Goal: Transaction & Acquisition: Purchase product/service

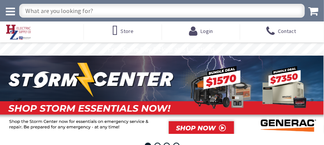
click at [98, 12] on input "text" at bounding box center [161, 11] width 285 height 14
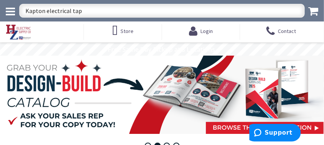
type input "Kapton electrical tape"
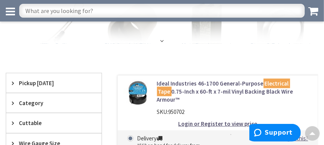
scroll to position [154, 0]
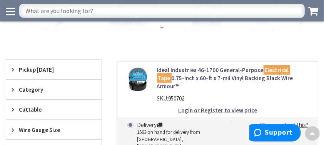
click at [33, 72] on span "Pickup [DATE]" at bounding box center [50, 70] width 63 height 8
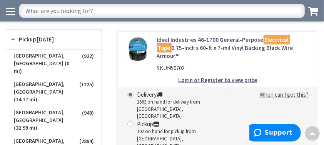
scroll to position [192, 0]
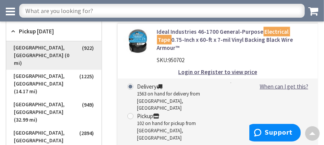
click at [48, 47] on span "[GEOGRAPHIC_DATA], [GEOGRAPHIC_DATA] (0 mi)" at bounding box center [53, 56] width 95 height 28
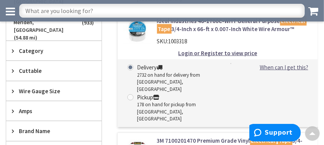
scroll to position [346, 0]
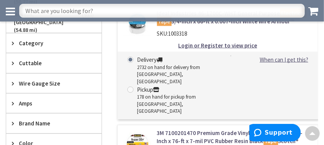
click at [45, 120] on span "Brand Name" at bounding box center [50, 124] width 63 height 8
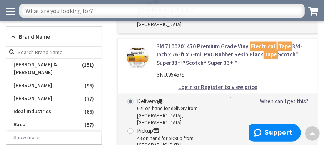
scroll to position [423, 0]
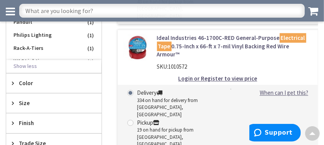
scroll to position [577, 0]
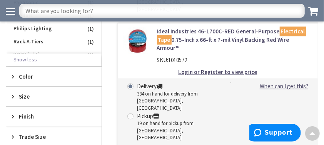
click at [22, 93] on span "Size" at bounding box center [50, 97] width 63 height 8
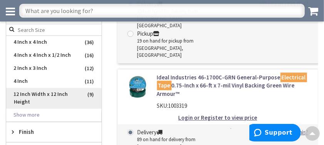
scroll to position [654, 0]
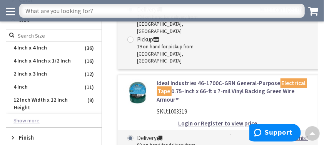
click at [33, 115] on button "Show more" at bounding box center [53, 121] width 95 height 13
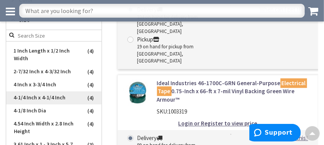
scroll to position [269, 0]
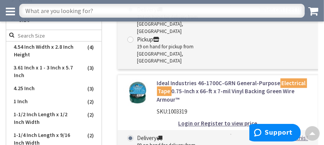
click at [124, 124] on div "Ideal Industries 46-1700 General-Purpose Electrical Tape 0.75-Inch x 60-ft x 7-…" at bounding box center [210, 11] width 216 height 888
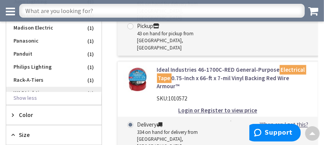
scroll to position [577, 0]
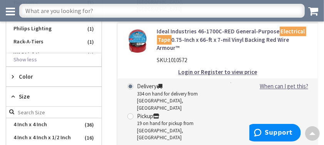
click at [45, 107] on input "search" at bounding box center [53, 113] width 95 height 12
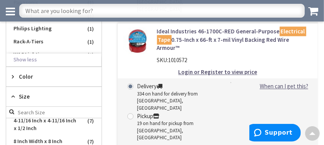
scroll to position [115, 0]
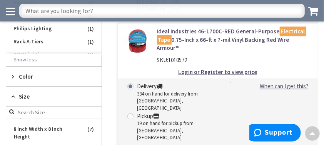
click at [24, 93] on span "Size" at bounding box center [50, 97] width 63 height 8
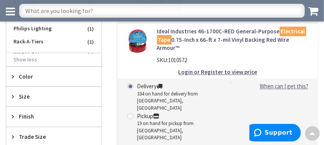
scroll to position [615, 0]
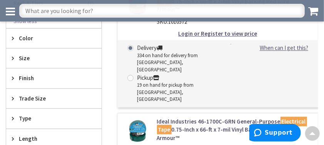
click at [17, 116] on icon at bounding box center [15, 119] width 6 height 6
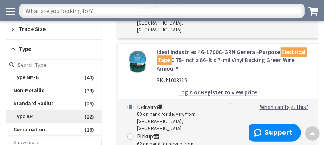
scroll to position [692, 0]
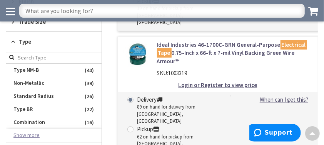
click at [44, 129] on button "Show more" at bounding box center [53, 135] width 95 height 13
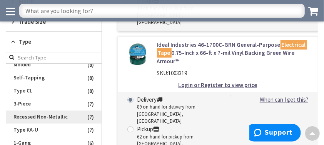
scroll to position [308, 0]
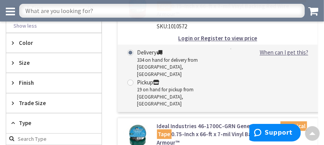
scroll to position [615, 0]
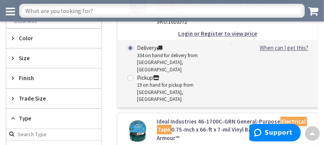
click at [19, 115] on span "Type" at bounding box center [50, 119] width 63 height 8
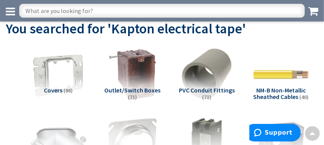
scroll to position [0, 0]
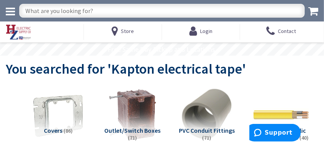
click at [97, 7] on input "text" at bounding box center [161, 11] width 285 height 14
type input "Depont Kapton tape"
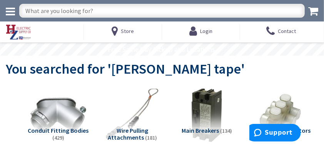
drag, startPoint x: 93, startPoint y: 8, endPoint x: 0, endPoint y: 6, distance: 93.1
type input "electrical tape"
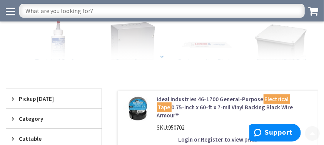
scroll to position [154, 0]
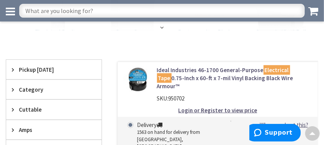
click at [43, 69] on span "Pickup [DATE]" at bounding box center [50, 70] width 63 height 8
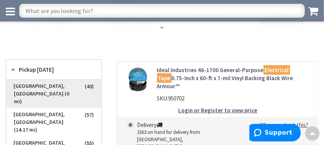
click at [54, 89] on span "[GEOGRAPHIC_DATA], [GEOGRAPHIC_DATA] (0 mi)" at bounding box center [53, 94] width 95 height 28
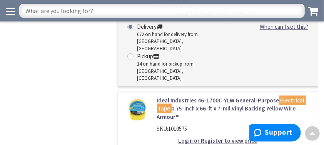
scroll to position [884, 0]
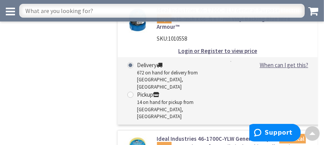
paste input "Polyimide"
type input "Polyimide electrial tape"
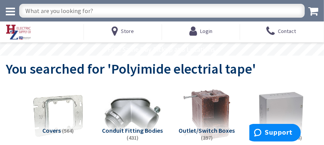
click at [90, 8] on input "text" at bounding box center [161, 11] width 285 height 14
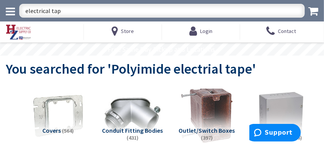
type input "electrical tape"
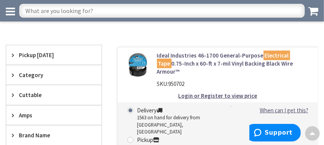
scroll to position [192, 0]
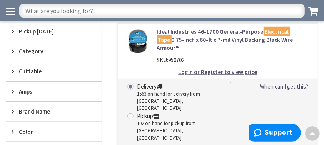
click at [44, 32] on span "Pickup [DATE]" at bounding box center [50, 31] width 63 height 8
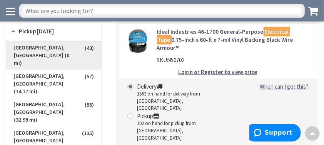
click at [48, 47] on span "[GEOGRAPHIC_DATA], [GEOGRAPHIC_DATA] (0 mi)" at bounding box center [53, 56] width 95 height 28
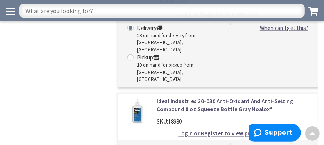
scroll to position [3143, 0]
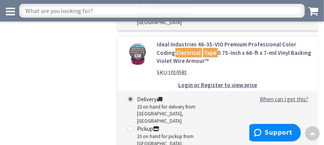
click at [96, 4] on input "text" at bounding box center [161, 11] width 285 height 14
type input "high temperature electrical tape"
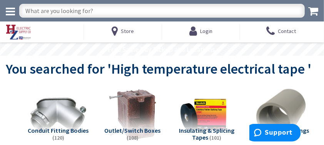
click at [208, 123] on img at bounding box center [206, 115] width 61 height 61
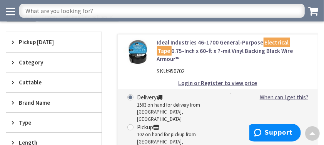
scroll to position [138, 0]
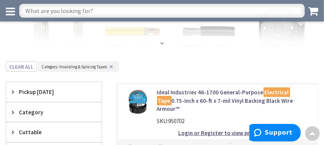
click at [32, 111] on span "Category" at bounding box center [50, 112] width 63 height 8
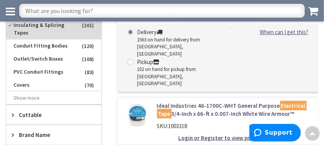
scroll to position [292, 0]
